Goal: Task Accomplishment & Management: Use online tool/utility

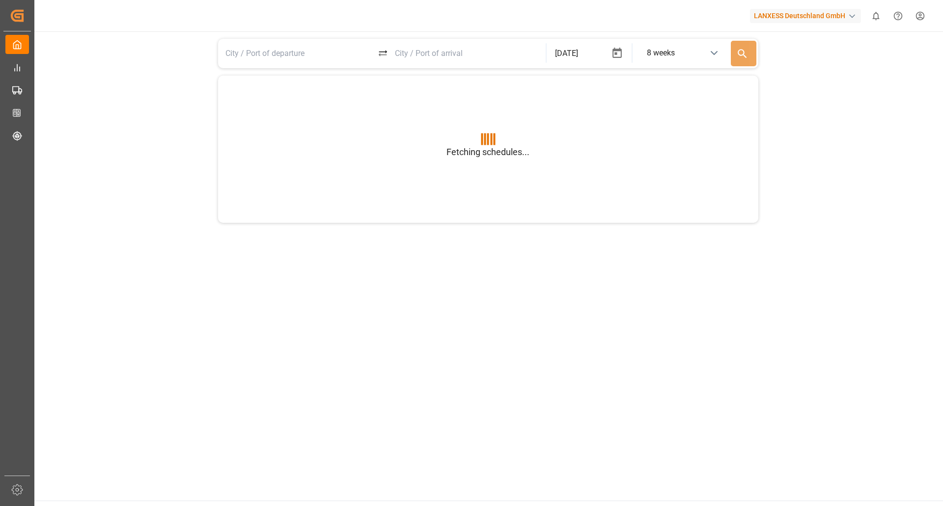
type input "BEANR"
type input "USGXX"
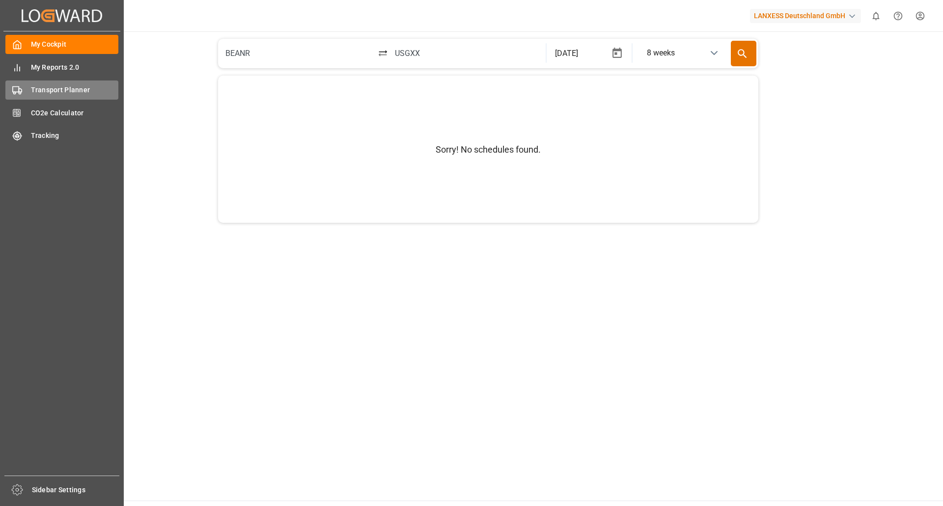
click at [34, 92] on span "Transport Planner" at bounding box center [75, 90] width 88 height 10
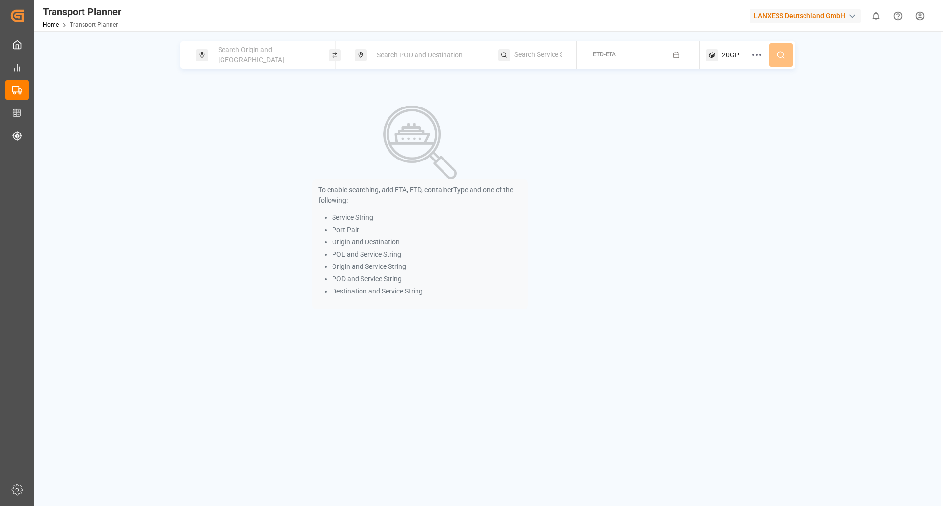
click at [284, 57] on span "Search Origin and [GEOGRAPHIC_DATA]" at bounding box center [251, 55] width 66 height 18
click at [252, 126] on input at bounding box center [256, 133] width 99 height 15
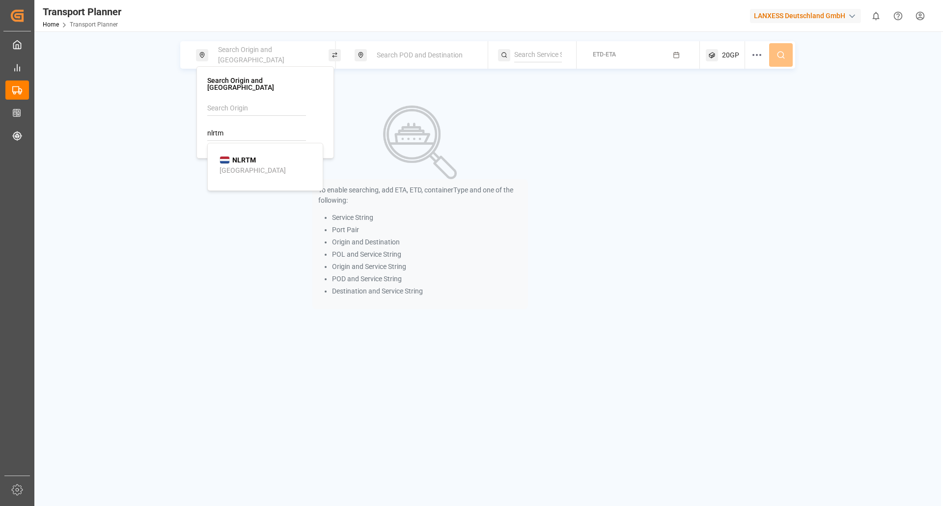
click at [242, 169] on li "NLRTM [GEOGRAPHIC_DATA]" at bounding box center [267, 165] width 111 height 28
click at [280, 155] on div "NLRTM [GEOGRAPHIC_DATA]" at bounding box center [266, 165] width 95 height 21
type input "NLRTM"
click at [394, 47] on div "Search POD and Destination" at bounding box center [424, 55] width 106 height 18
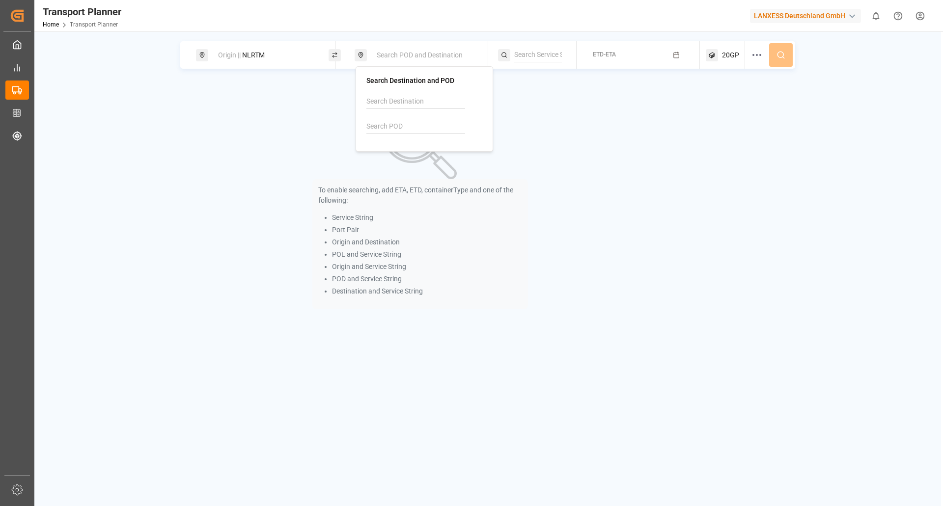
click at [381, 118] on div at bounding box center [424, 117] width 116 height 47
click at [380, 123] on input at bounding box center [415, 126] width 99 height 15
click at [396, 151] on b "INNSA" at bounding box center [401, 153] width 21 height 8
type input "INNSA"
click at [633, 56] on button "ETD-ETA" at bounding box center [637, 55] width 111 height 19
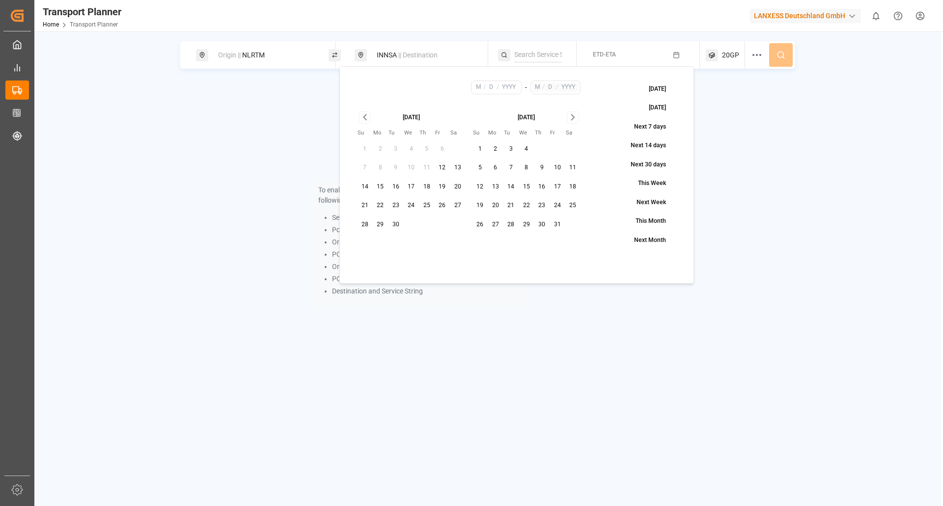
click at [498, 186] on button "13" at bounding box center [495, 187] width 16 height 16
type input "10"
type input "13"
type input "2025"
click at [569, 118] on icon "Go to next month" at bounding box center [572, 117] width 11 height 12
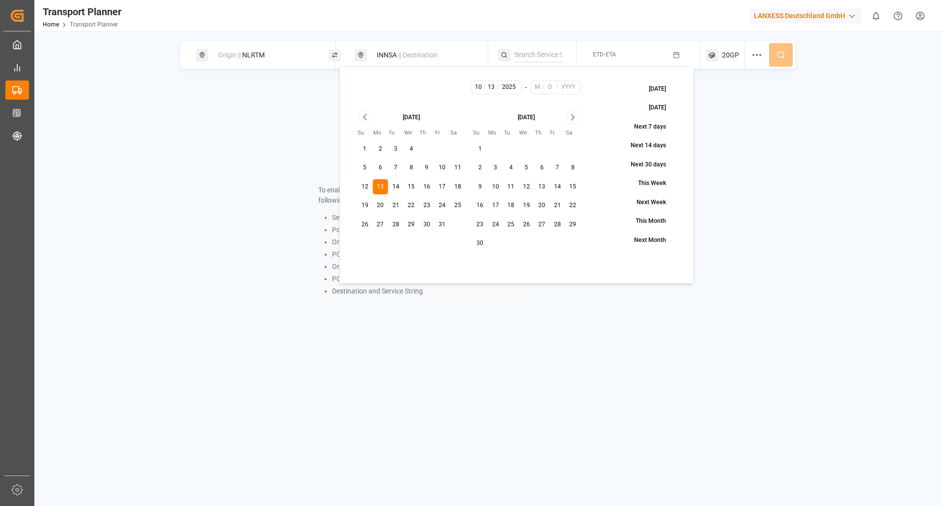
click at [571, 120] on icon "Go to next month" at bounding box center [572, 117] width 3 height 5
click at [531, 226] on button "31" at bounding box center [526, 225] width 16 height 16
type input "12"
type input "31"
type input "2025"
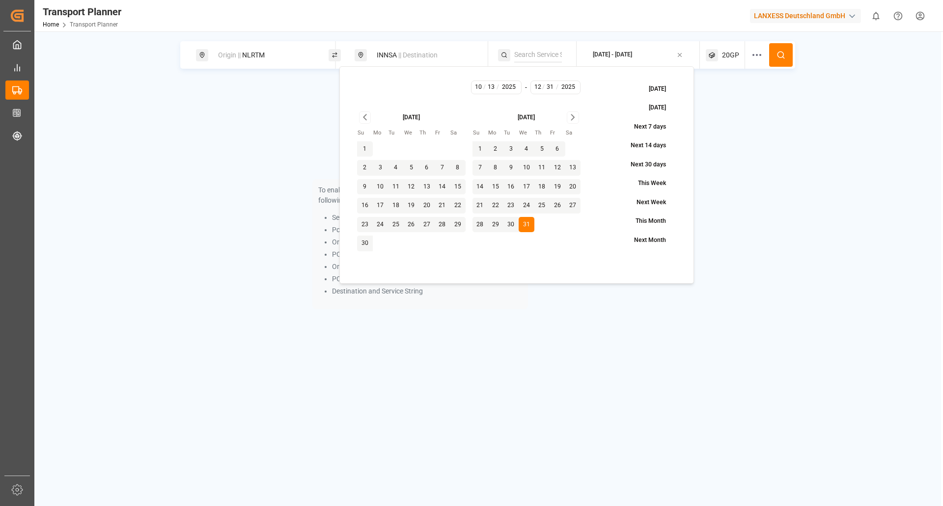
click at [775, 54] on button at bounding box center [781, 55] width 24 height 24
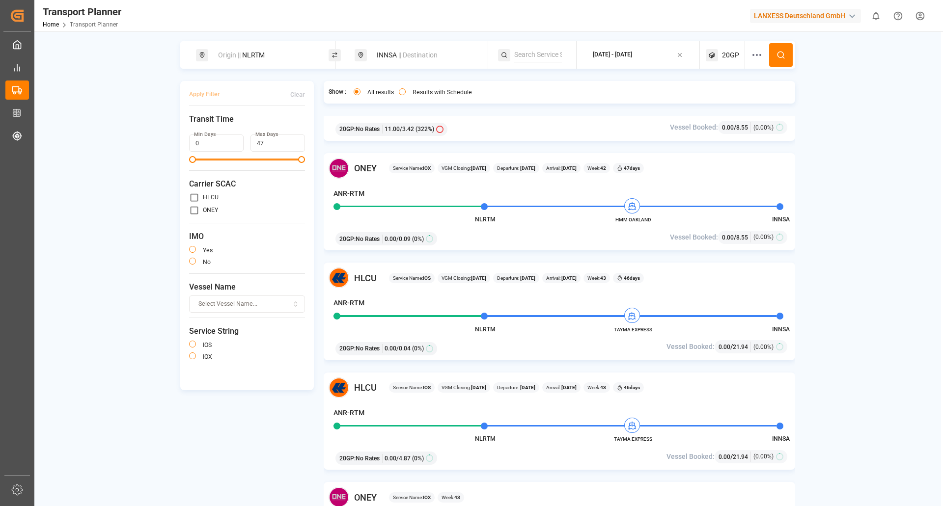
scroll to position [933, 0]
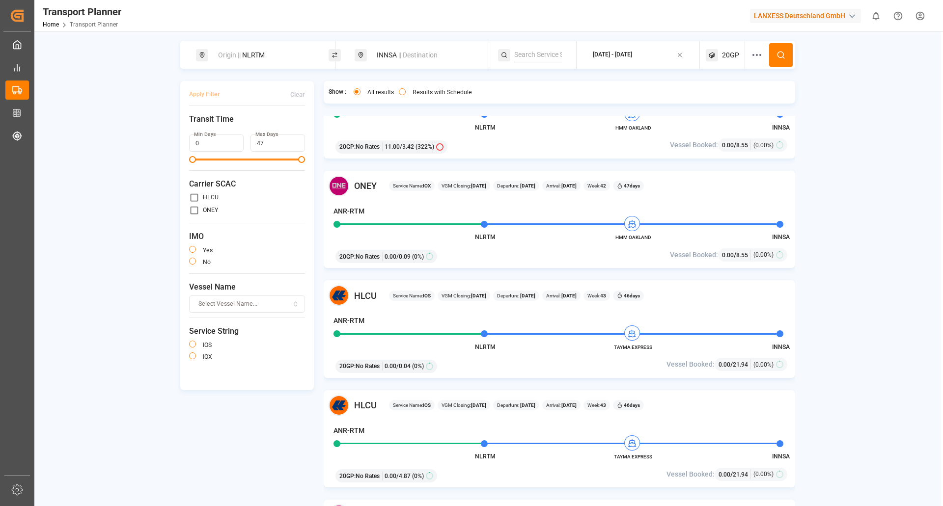
click at [486, 255] on div "20GP : No Rates 0.00 / 0.09 (0%)" at bounding box center [483, 254] width 302 height 17
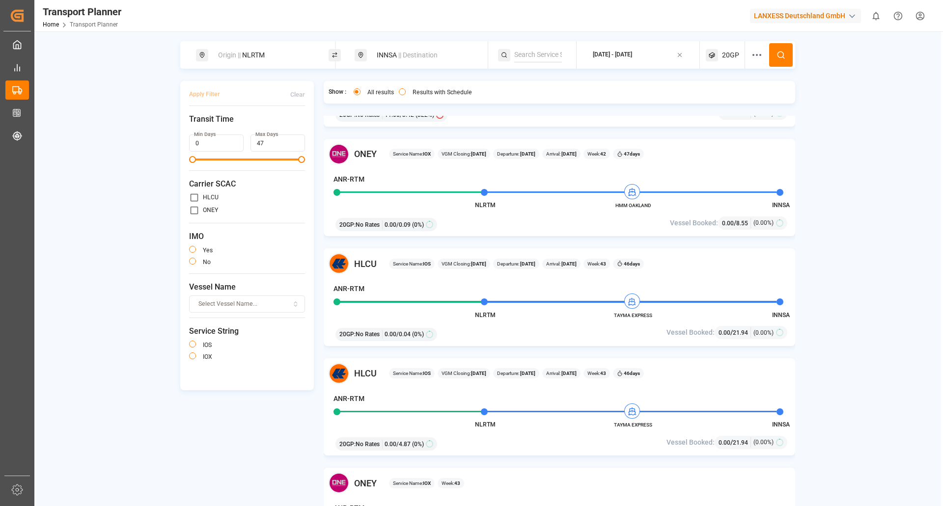
scroll to position [982, 0]
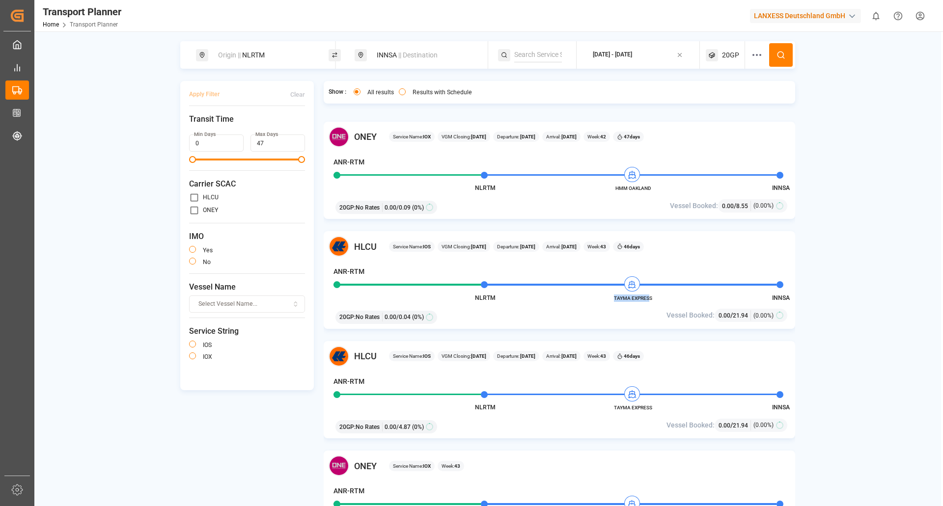
drag, startPoint x: 650, startPoint y: 300, endPoint x: 610, endPoint y: 297, distance: 40.8
click at [610, 297] on span "TAYMA EXPRESS" at bounding box center [633, 298] width 54 height 7
click at [665, 313] on div "Vessel Booked: 0.00 / 21.94 (0.00%)" at bounding box center [714, 315] width 152 height 13
click at [649, 295] on span "TAYMA EXPRESS" at bounding box center [633, 298] width 54 height 7
drag, startPoint x: 652, startPoint y: 296, endPoint x: 609, endPoint y: 298, distance: 42.8
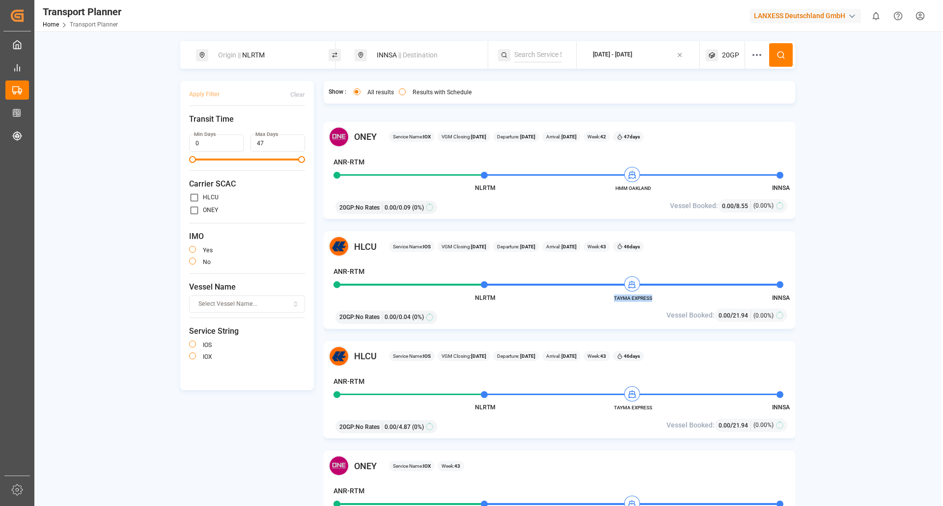
click at [609, 298] on span "TAYMA EXPRESS" at bounding box center [633, 298] width 54 height 7
copy span "TAYMA EXPRESS"
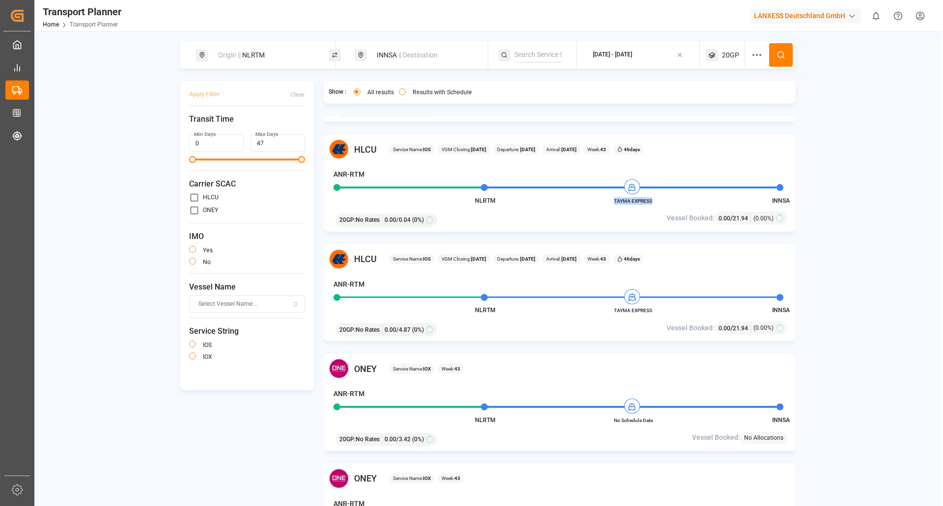
scroll to position [1080, 0]
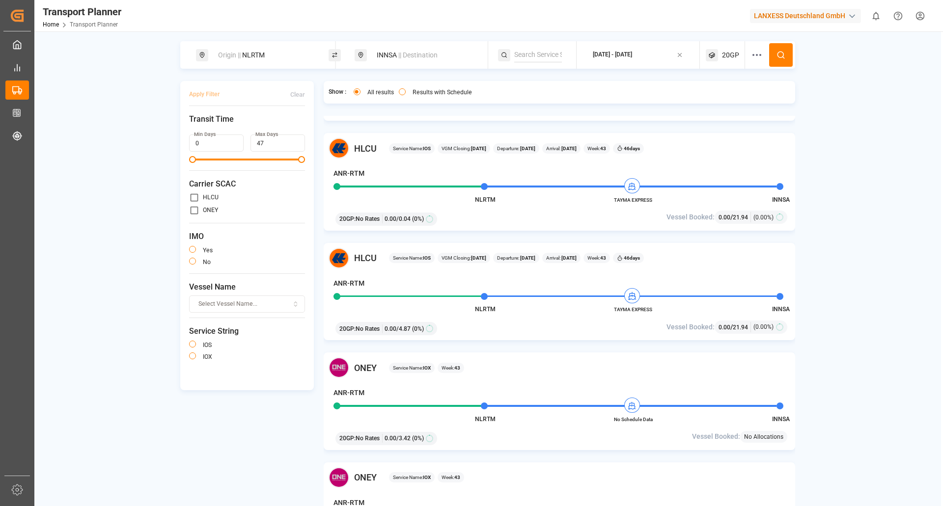
click at [728, 54] on span "20GP" at bounding box center [730, 55] width 17 height 10
click at [755, 54] on icon at bounding box center [757, 55] width 12 height 12
click at [750, 136] on div "Select..." at bounding box center [760, 138] width 90 height 9
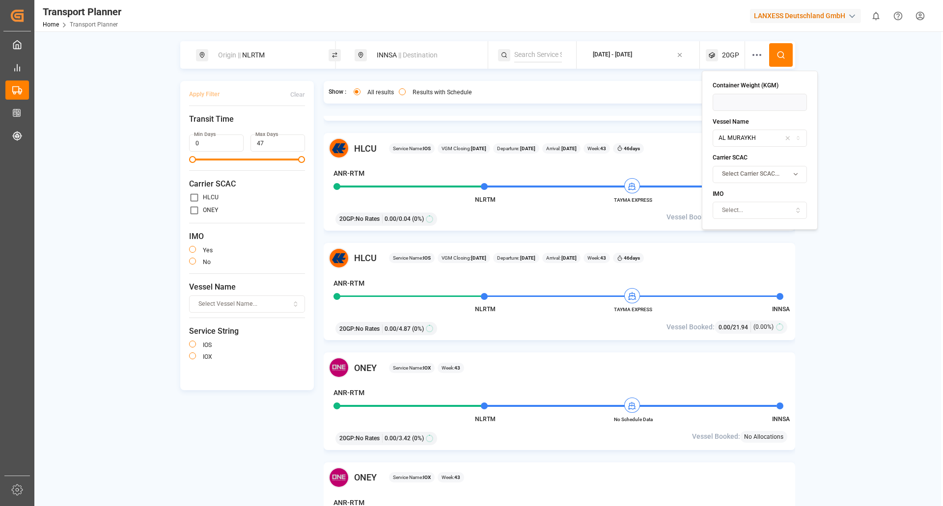
click at [794, 176] on icon "button" at bounding box center [795, 174] width 12 height 7
click at [720, 295] on button "Suggestions" at bounding box center [719, 294] width 7 height 7
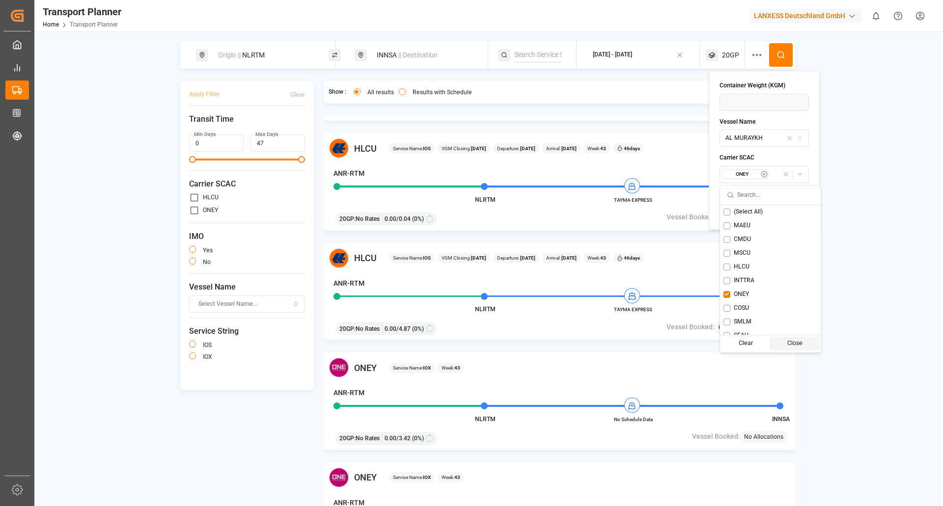
click at [786, 346] on div "Close" at bounding box center [794, 344] width 49 height 14
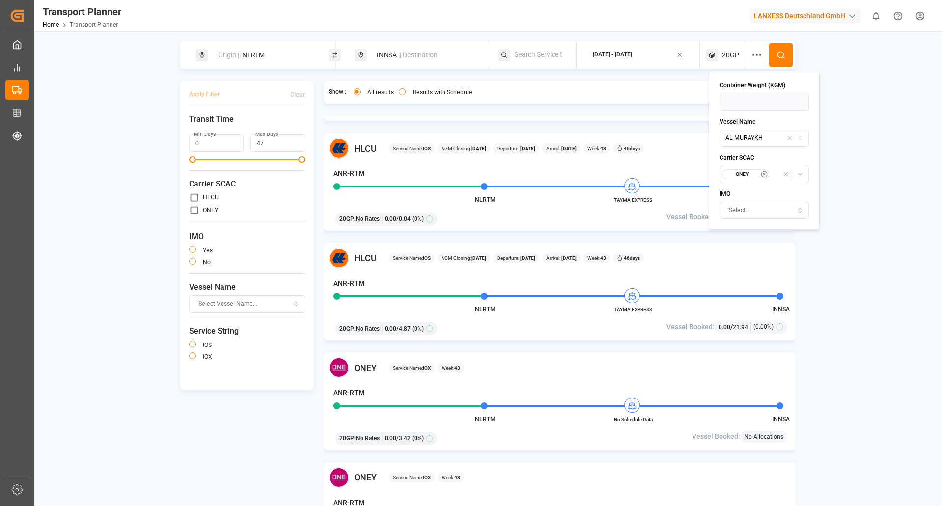
click at [781, 59] on button at bounding box center [781, 55] width 24 height 24
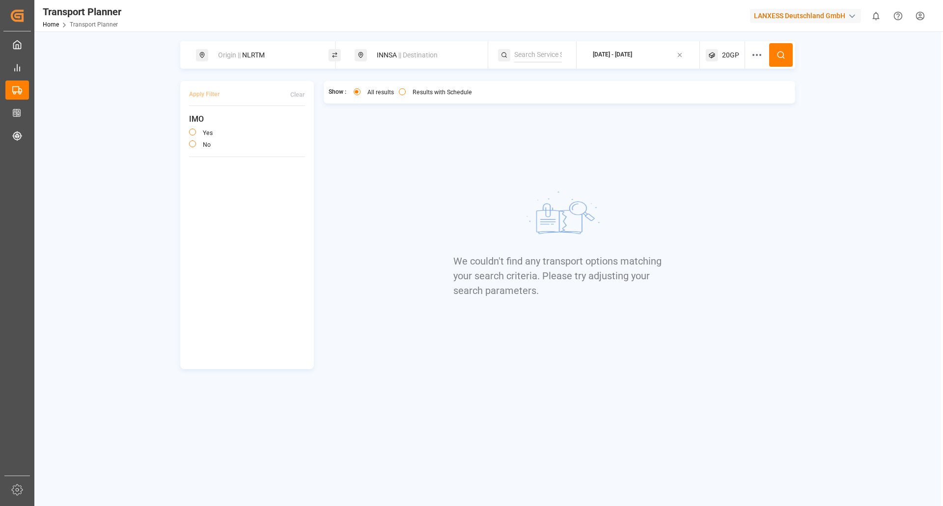
click at [777, 50] on button at bounding box center [781, 55] width 24 height 24
click at [712, 51] on icon at bounding box center [711, 55] width 12 height 12
click at [756, 58] on icon at bounding box center [757, 55] width 12 height 12
click at [787, 138] on icon "button" at bounding box center [788, 137] width 3 height 3
click at [779, 56] on icon at bounding box center [780, 55] width 9 height 9
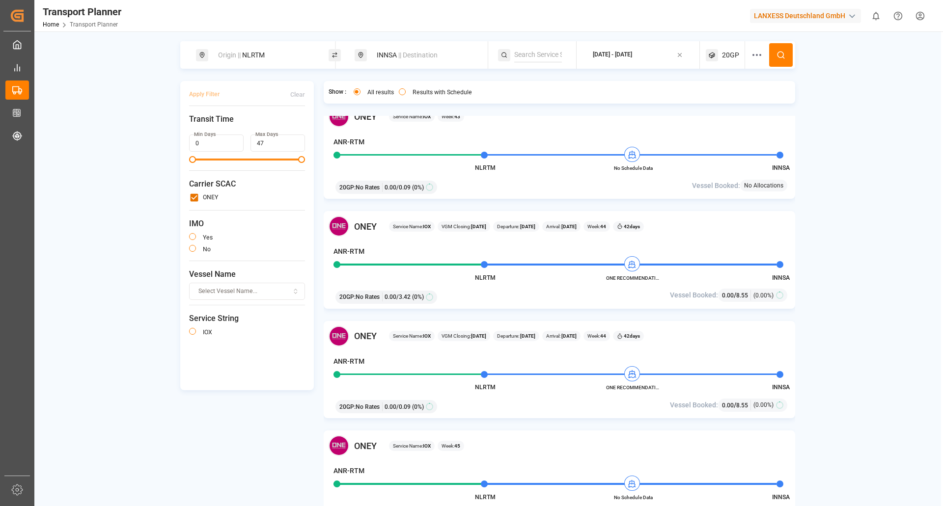
scroll to position [785, 0]
